Goal: Task Accomplishment & Management: Complete application form

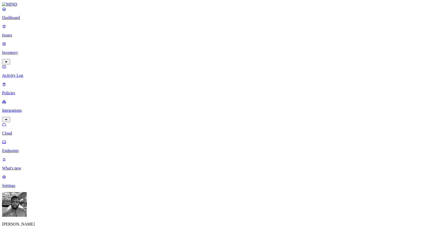
click at [22, 91] on p "Policies" at bounding box center [222, 93] width 440 height 5
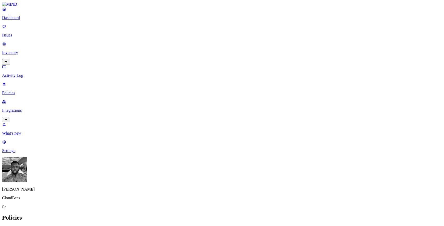
click at [31, 226] on button "Create Policy" at bounding box center [16, 228] width 29 height 5
click at [205, 138] on label "Account type" at bounding box center [201, 138] width 14 height 9
click at [200, 127] on label "Unmanaged" at bounding box center [204, 125] width 20 height 4
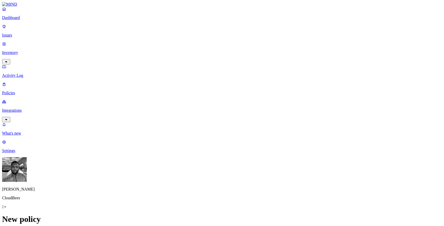
scroll to position [0, 0]
type input "Testing Unmanaged account alerts"
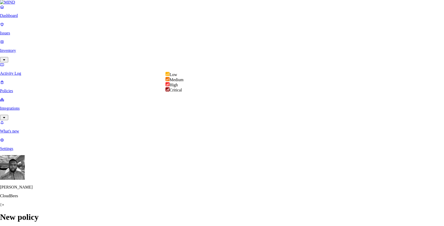
select select "2"
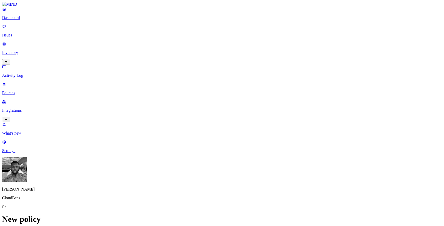
scroll to position [253, 0]
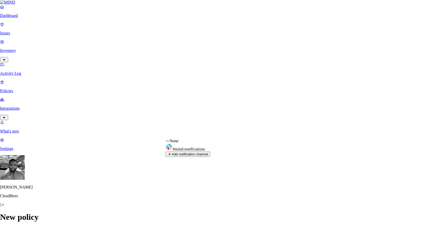
select select "0198f26d-f231-777c-b4cf-35b51ef97981"
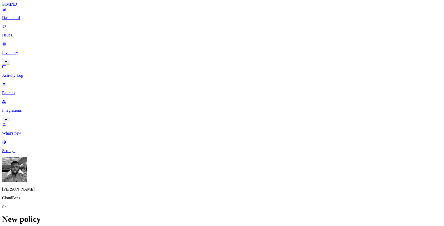
scroll to position [269, 0]
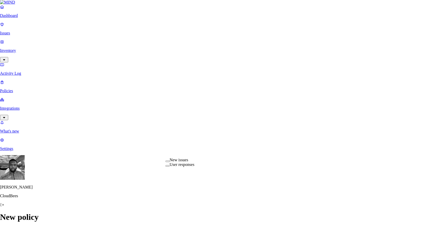
click at [189, 162] on span "New issues" at bounding box center [179, 160] width 29 height 5
click at [189, 168] on label "User responses" at bounding box center [181, 165] width 25 height 4
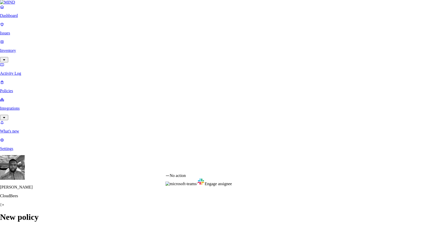
select select "1"
